Goal: Navigation & Orientation: Find specific page/section

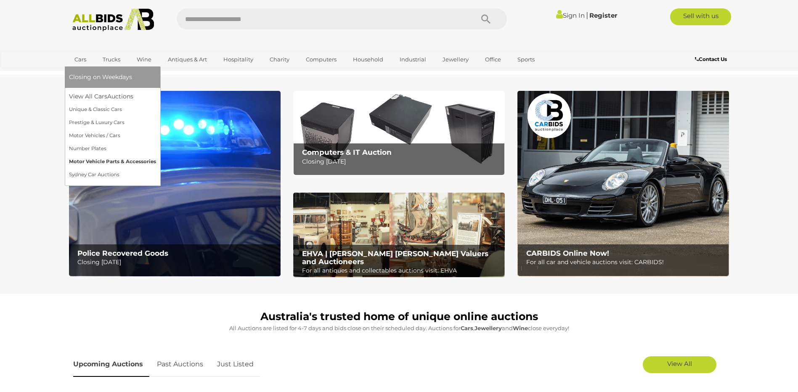
click at [95, 157] on link "Motor Vehicle Parts & Accessories" at bounding box center [112, 161] width 87 height 13
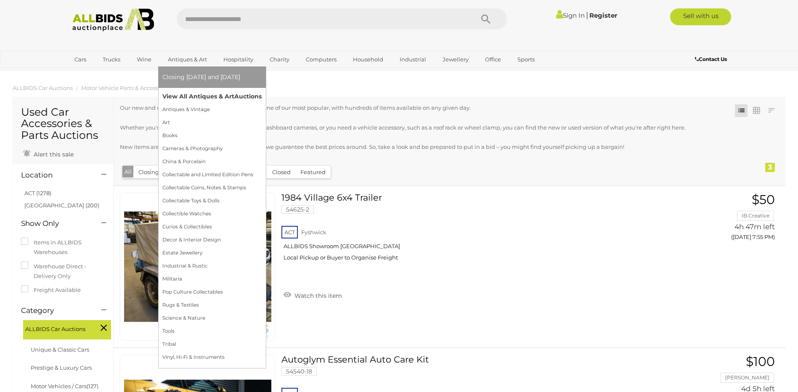
click at [180, 92] on link "View All Antiques & Art Auctions" at bounding box center [211, 96] width 99 height 13
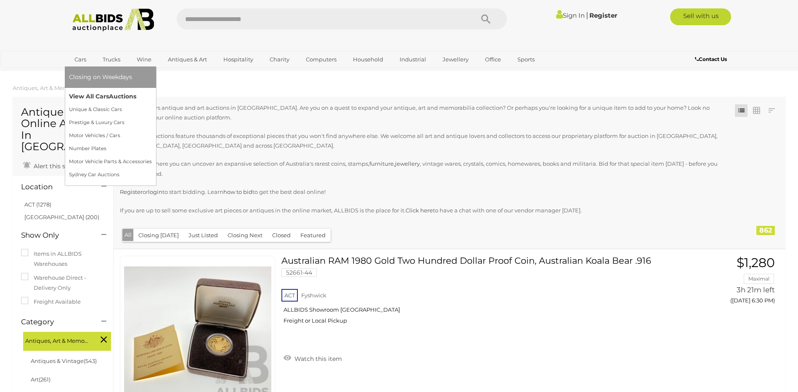
click at [89, 99] on link "View All Cars Auctions" at bounding box center [110, 96] width 83 height 13
